Goal: Check status: Check status

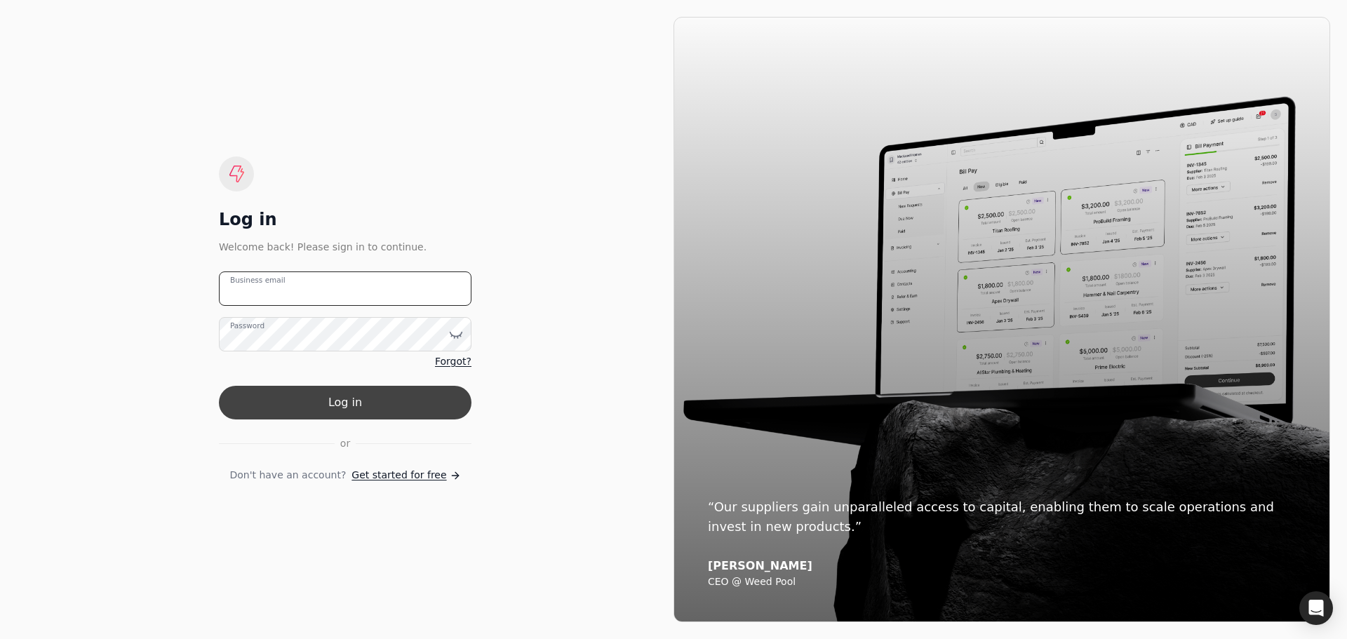
type email "[EMAIL_ADDRESS][DOMAIN_NAME]"
click at [336, 409] on button "Log in" at bounding box center [345, 403] width 252 height 34
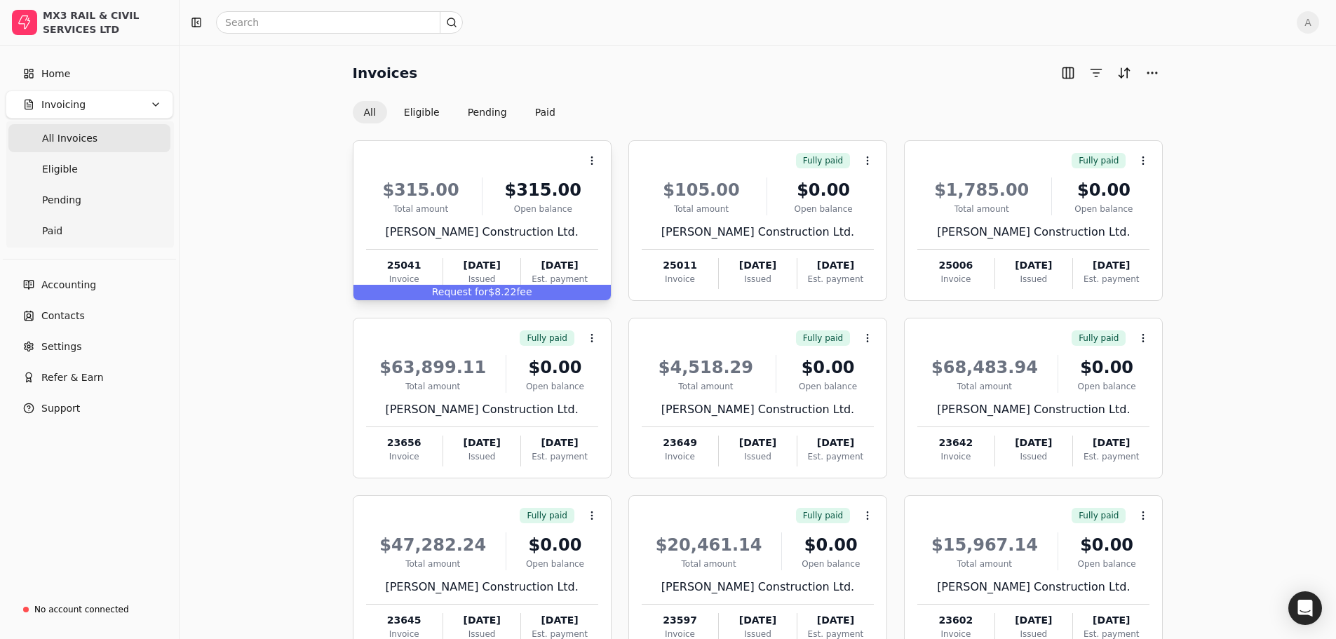
click at [433, 191] on div "$315.00" at bounding box center [421, 189] width 110 height 25
click at [613, 193] on span "Open" at bounding box center [614, 195] width 26 height 15
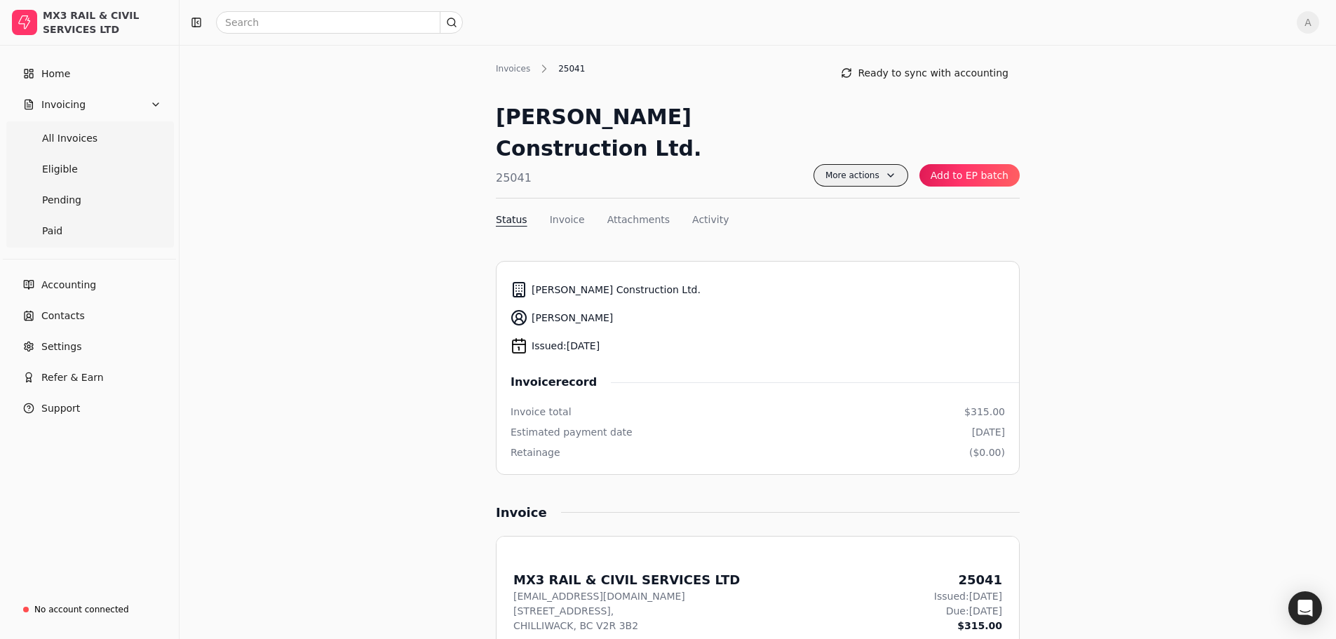
click at [890, 164] on span "More actions" at bounding box center [861, 175] width 95 height 22
click at [823, 175] on li "Export PDF" at bounding box center [824, 178] width 173 height 26
click at [555, 213] on button "Invoice" at bounding box center [567, 220] width 35 height 15
click at [638, 213] on button "Attachments" at bounding box center [638, 220] width 62 height 15
click at [515, 213] on button "Status" at bounding box center [512, 220] width 32 height 15
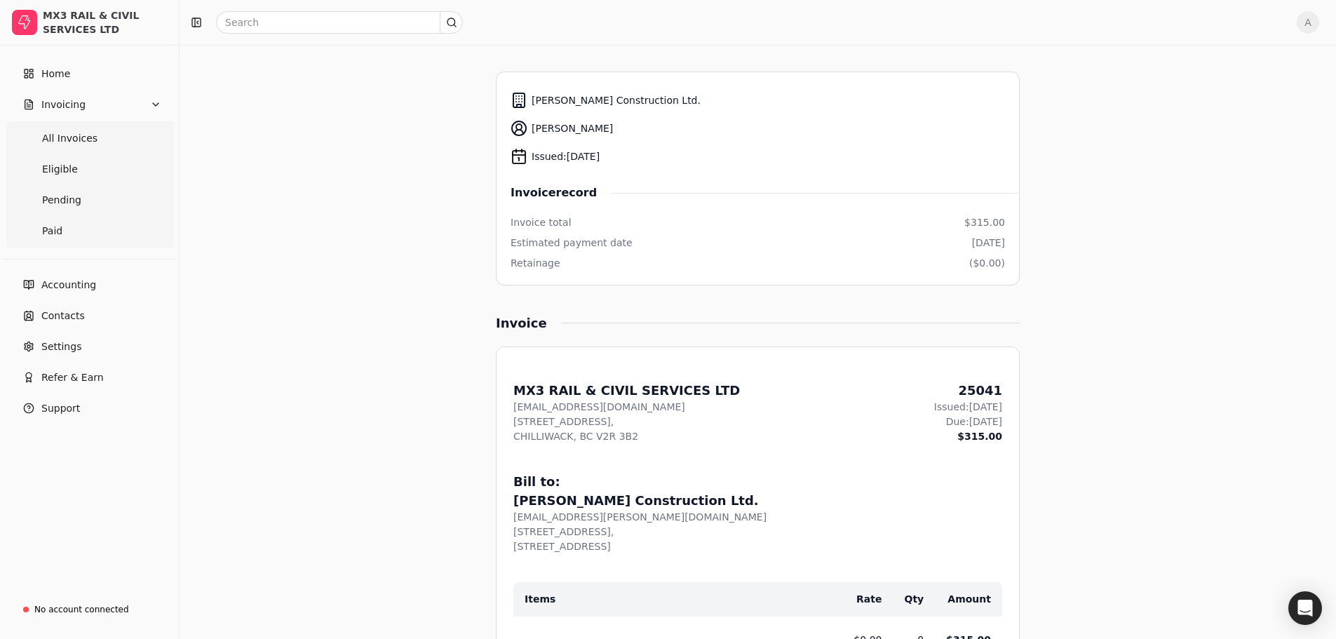
scroll to position [201, 0]
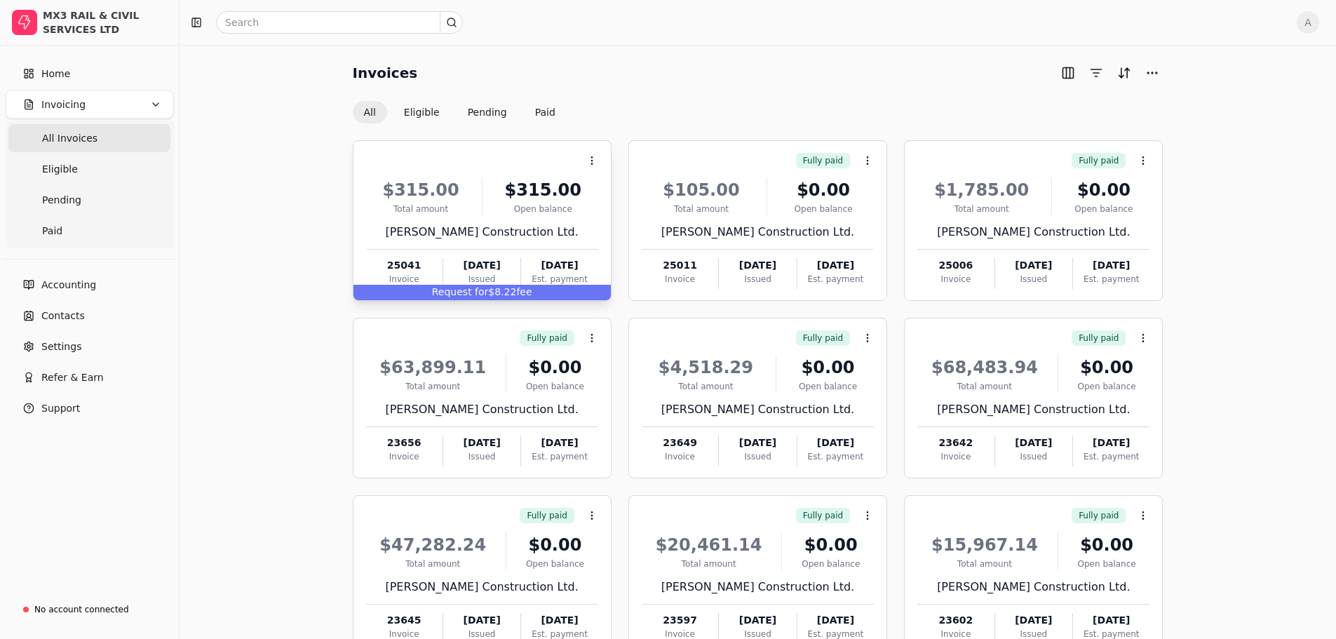
click at [419, 191] on div "$315.00" at bounding box center [421, 189] width 110 height 25
click at [429, 189] on div "$315.00" at bounding box center [421, 189] width 110 height 25
click at [372, 114] on button "All" at bounding box center [370, 112] width 34 height 22
click at [424, 203] on div "Total amount" at bounding box center [421, 209] width 110 height 13
click at [536, 193] on div "$315.00" at bounding box center [543, 189] width 110 height 25
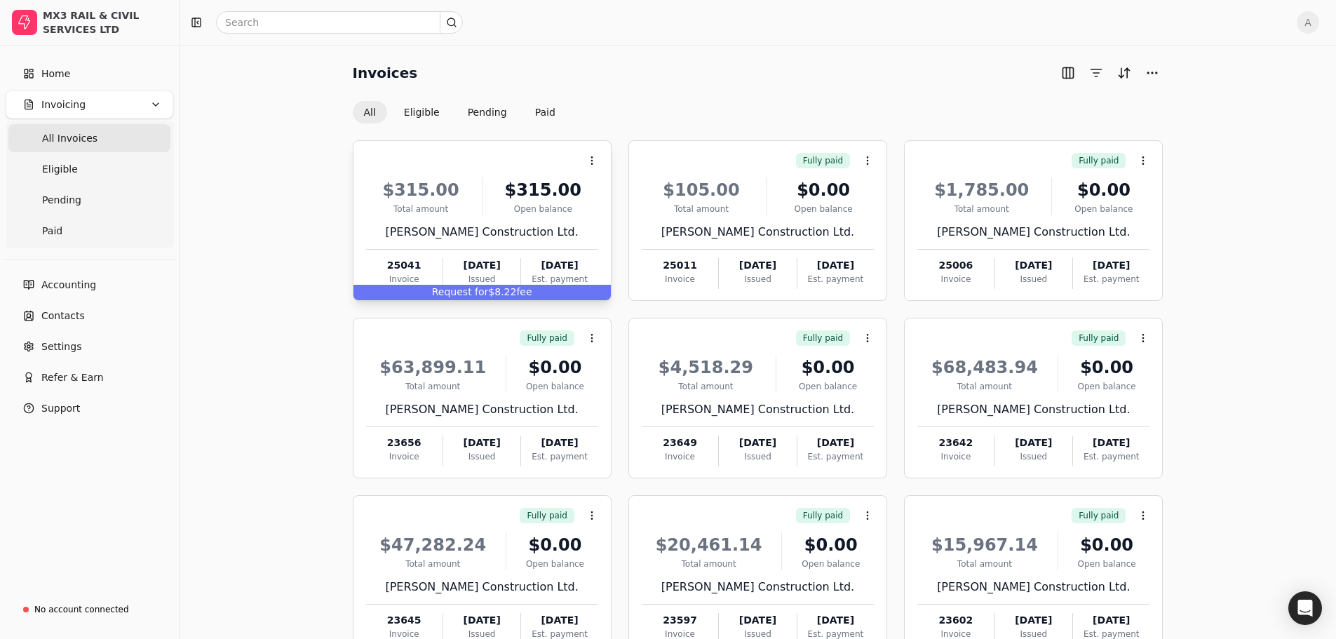
click at [538, 189] on div "$315.00" at bounding box center [543, 189] width 110 height 25
click at [628, 198] on li "Open" at bounding box center [659, 195] width 173 height 26
